Goal: Check status

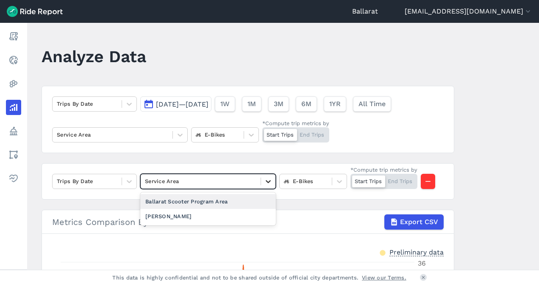
click at [270, 175] on div at bounding box center [268, 182] width 14 height 14
drag, startPoint x: 346, startPoint y: 180, endPoint x: 341, endPoint y: 182, distance: 5.7
click at [341, 182] on div "Trips By Date Select is focused ,type to refine list, press Down to open the me…" at bounding box center [248, 181] width 413 height 36
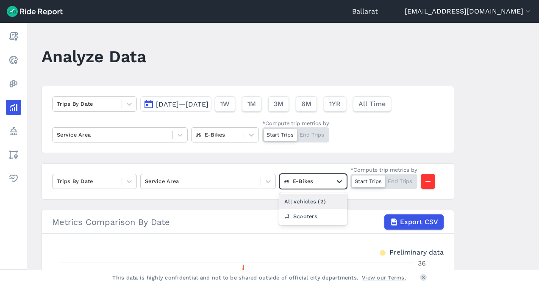
click at [341, 181] on icon at bounding box center [339, 181] width 8 height 8
click at [321, 213] on div "Scooters" at bounding box center [313, 216] width 68 height 15
click at [152, 104] on button "[DATE]—[DATE]" at bounding box center [175, 104] width 71 height 15
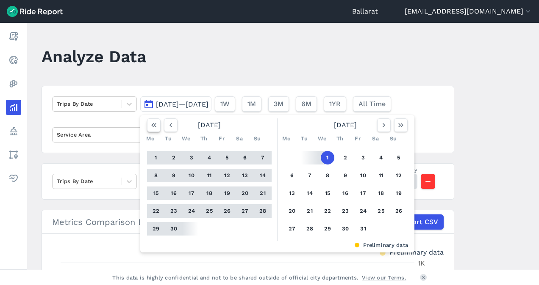
click at [156, 124] on icon "button" at bounding box center [154, 125] width 8 height 8
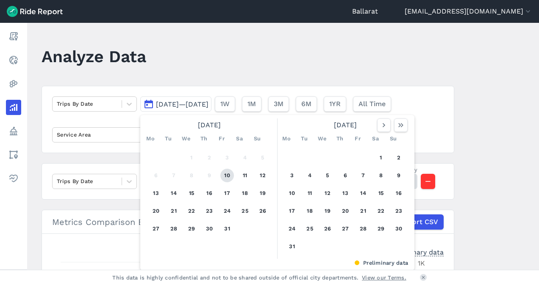
drag, startPoint x: 225, startPoint y: 175, endPoint x: 226, endPoint y: 170, distance: 5.2
click at [225, 175] on button "10" at bounding box center [227, 176] width 14 height 14
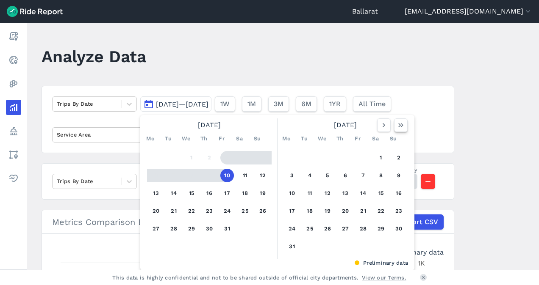
click at [401, 126] on icon "button" at bounding box center [400, 125] width 8 height 8
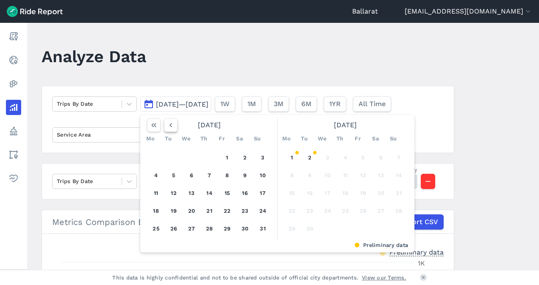
click at [173, 127] on icon "button" at bounding box center [170, 125] width 8 height 8
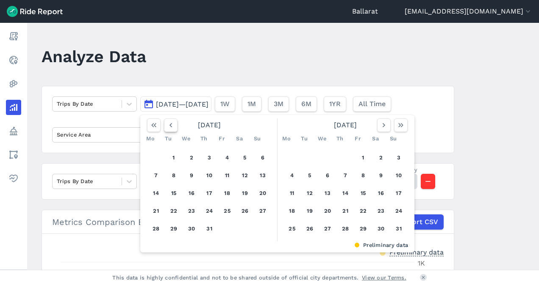
click at [172, 127] on icon "button" at bounding box center [170, 125] width 8 height 8
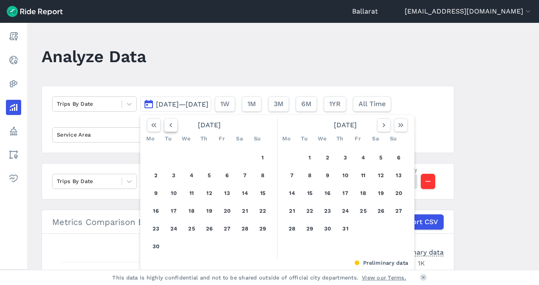
click at [172, 127] on icon "button" at bounding box center [170, 125] width 8 height 8
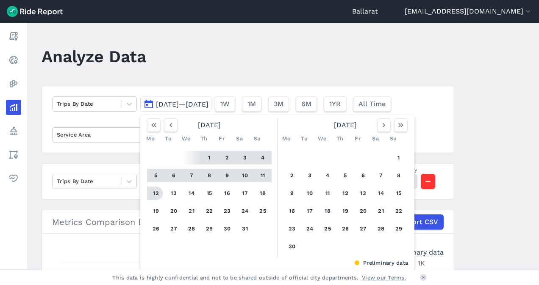
click at [152, 191] on button "12" at bounding box center [156, 194] width 14 height 14
